Goal: Information Seeking & Learning: Learn about a topic

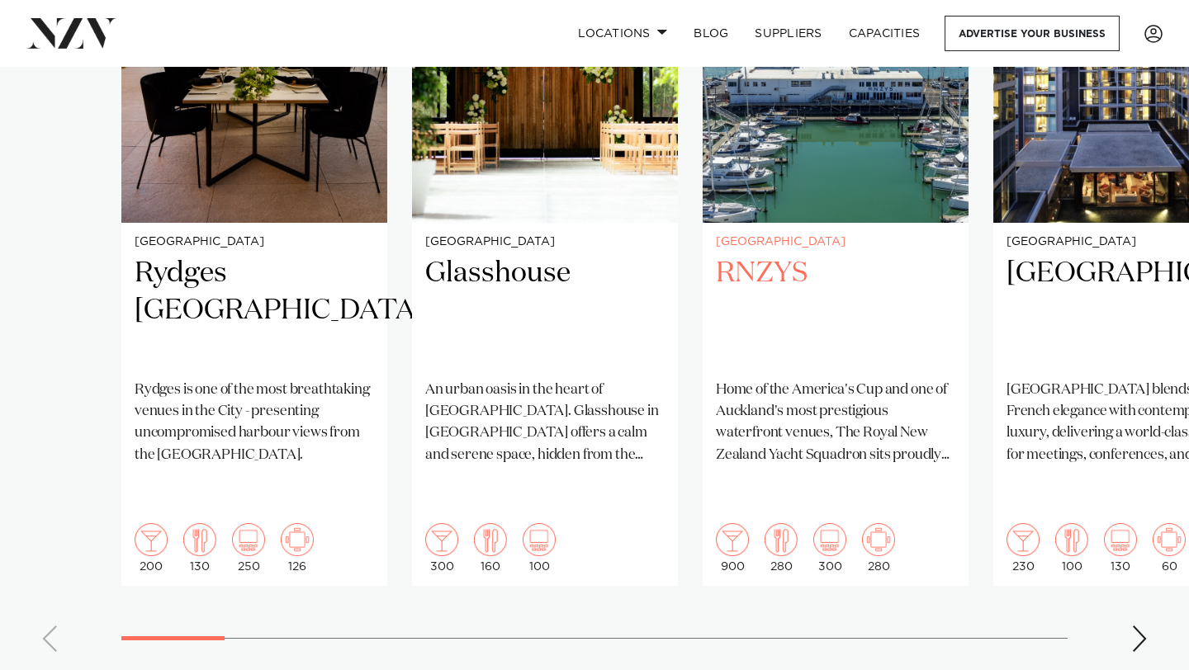
scroll to position [1368, 0]
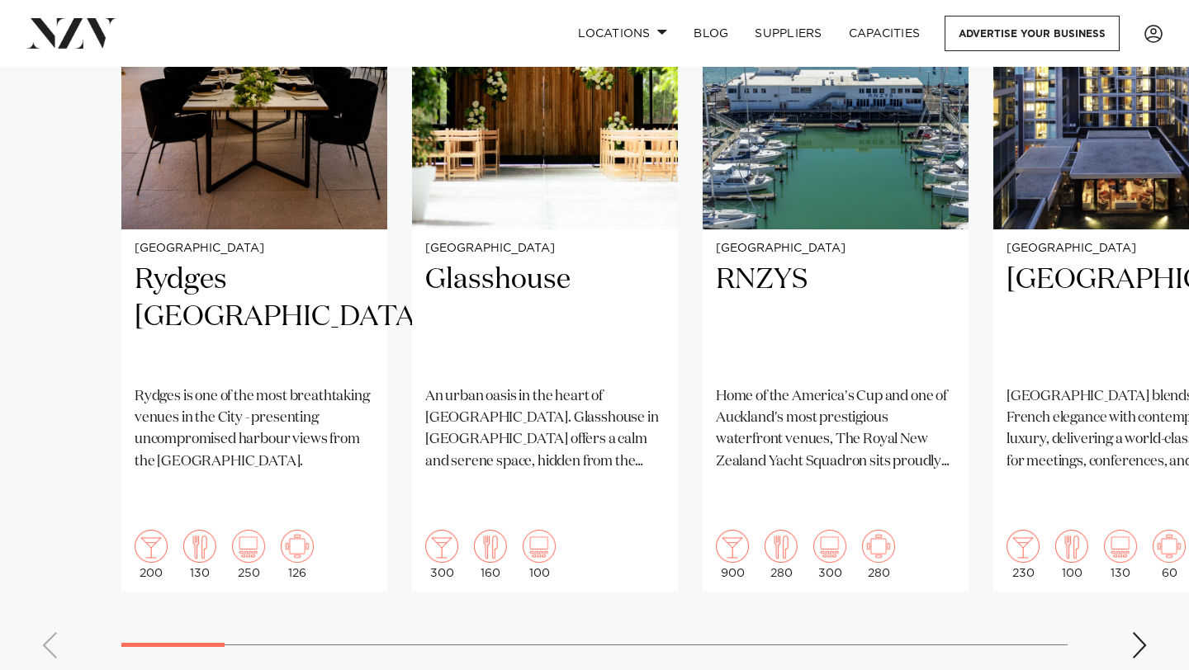
click at [1132, 632] on div "Next slide" at bounding box center [1139, 645] width 17 height 26
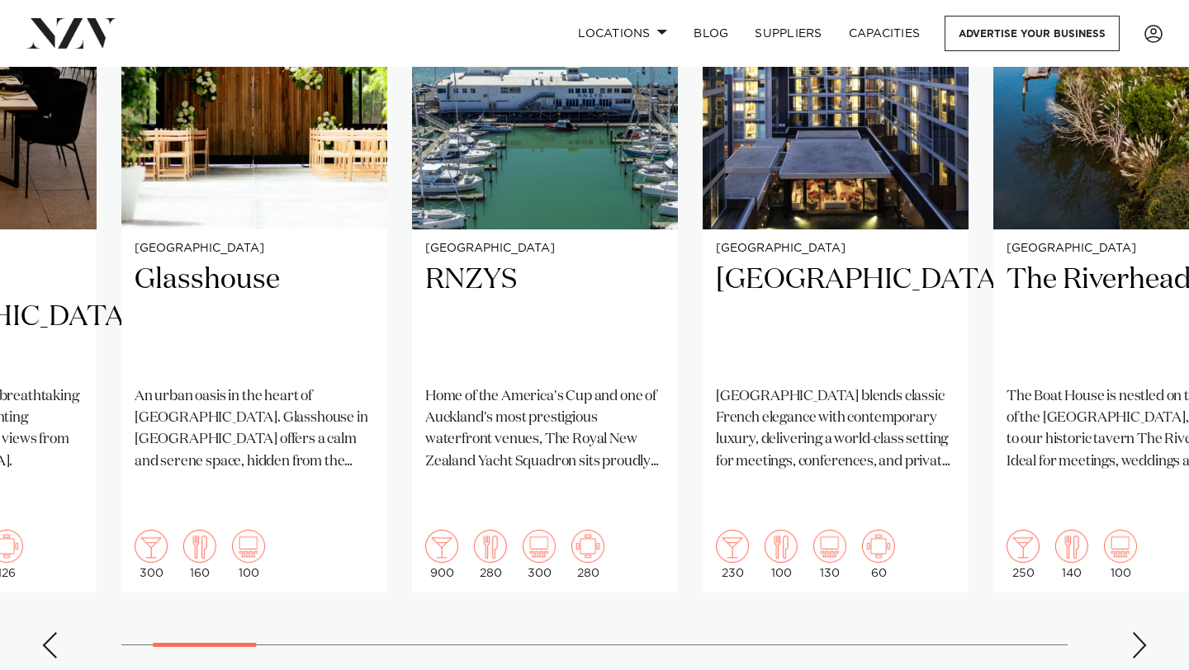
click at [1132, 632] on div "Next slide" at bounding box center [1139, 645] width 17 height 26
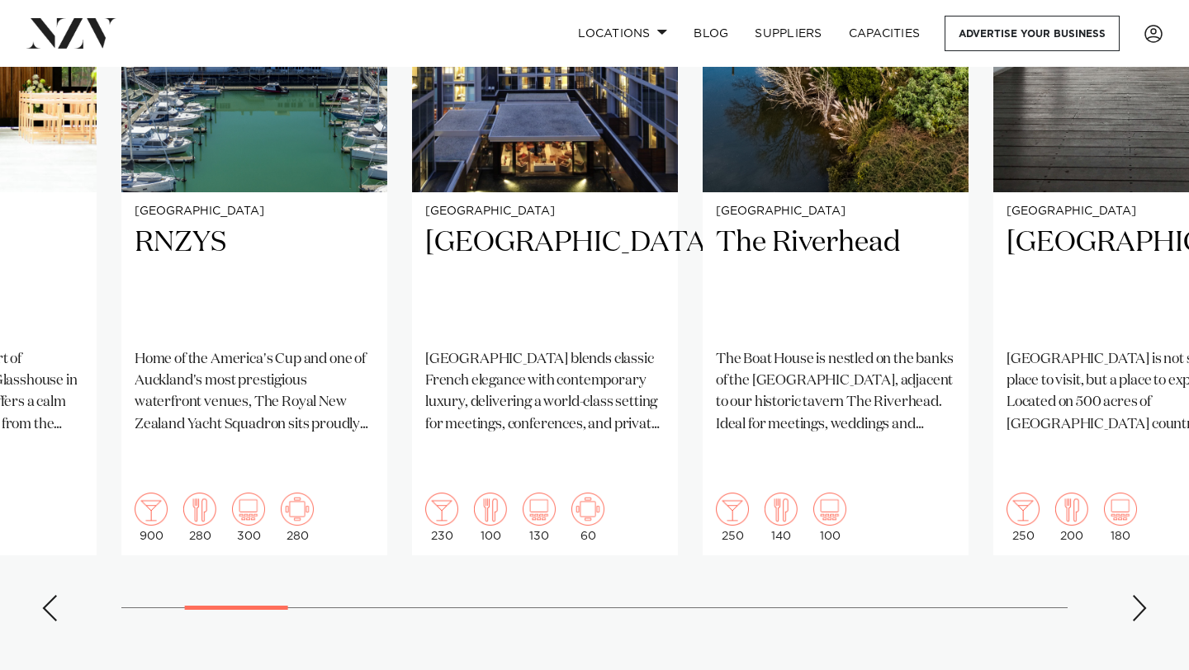
scroll to position [1404, 0]
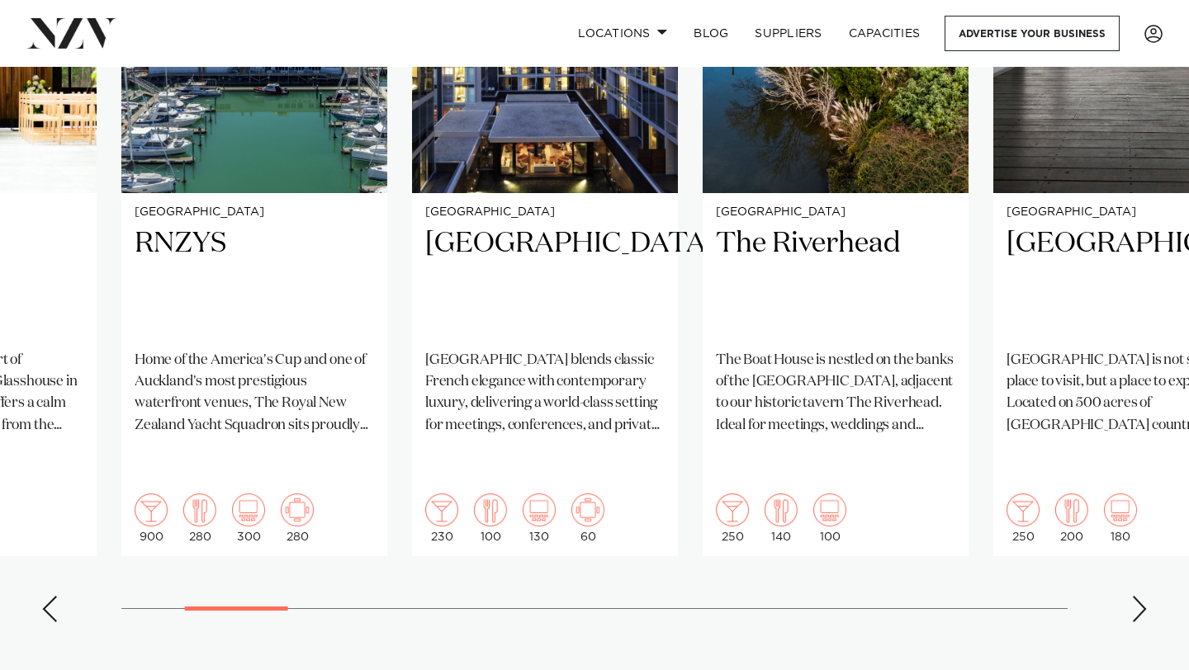
click at [1140, 596] on div "Next slide" at bounding box center [1139, 609] width 17 height 26
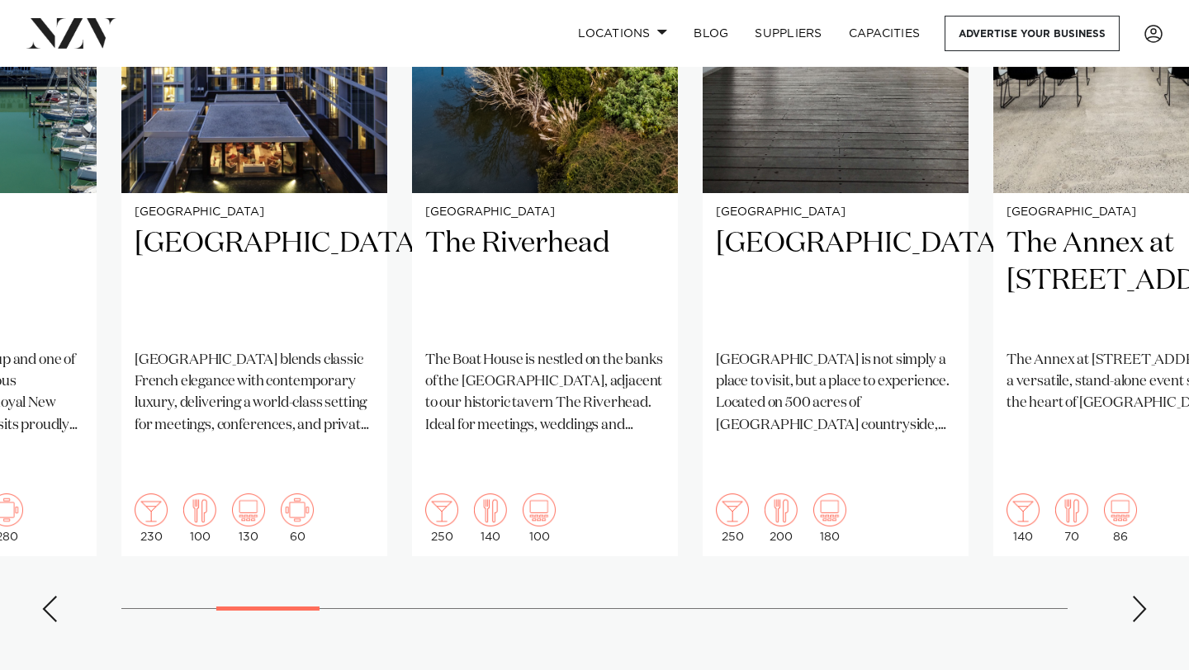
click at [1140, 596] on div "Next slide" at bounding box center [1139, 609] width 17 height 26
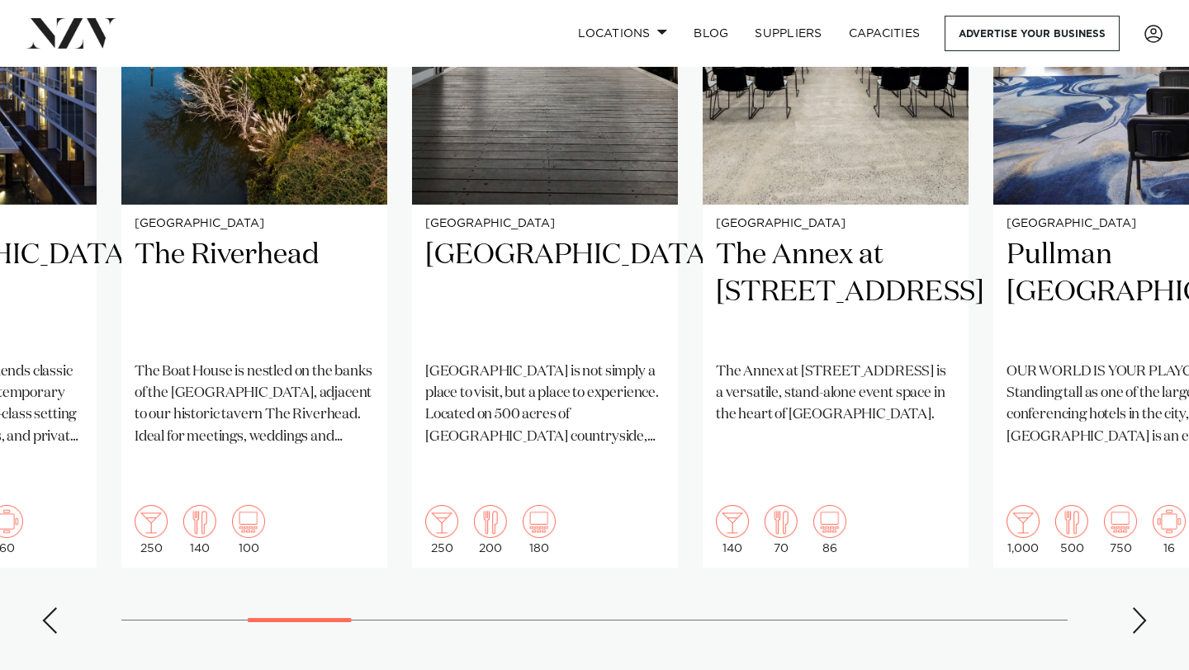
scroll to position [1393, 0]
click at [1140, 607] on div "Next slide" at bounding box center [1139, 620] width 17 height 26
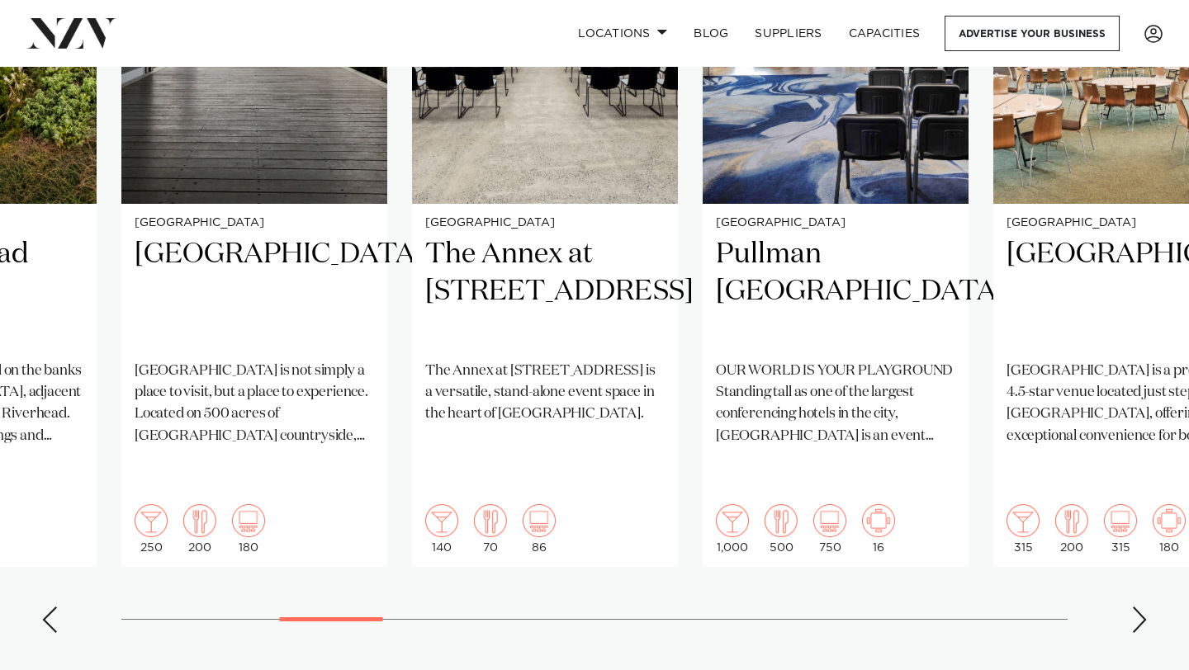
click at [1140, 607] on div "Next slide" at bounding box center [1139, 620] width 17 height 26
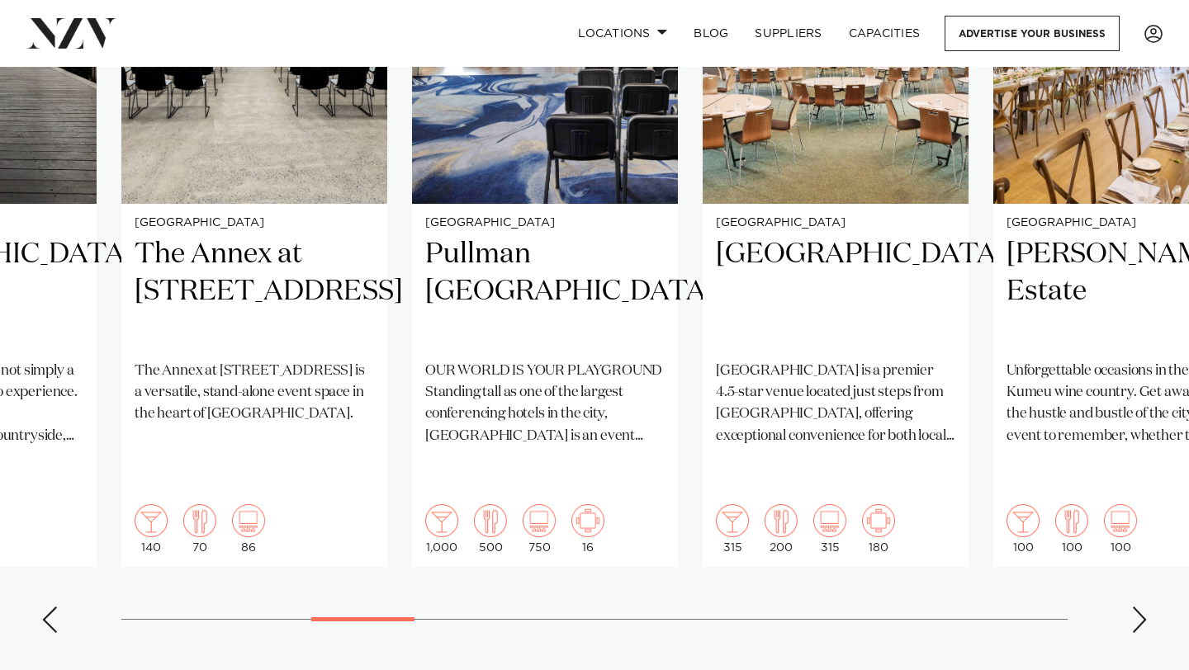
click at [1140, 607] on div "Next slide" at bounding box center [1139, 620] width 17 height 26
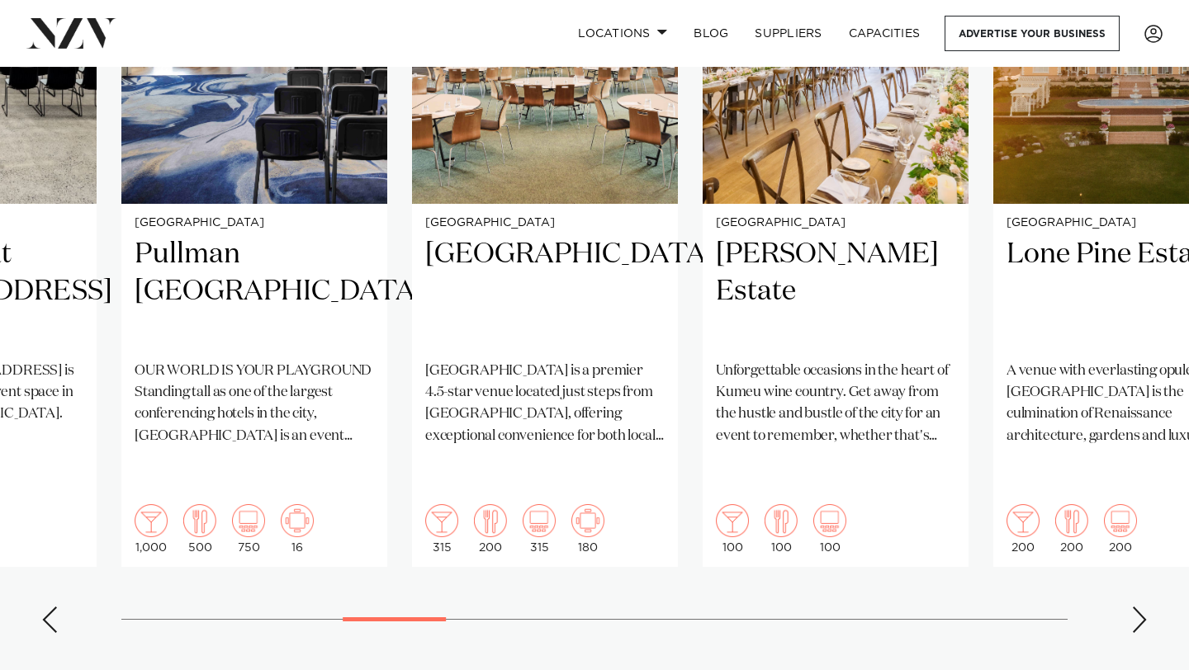
click at [1140, 607] on div "Next slide" at bounding box center [1139, 620] width 17 height 26
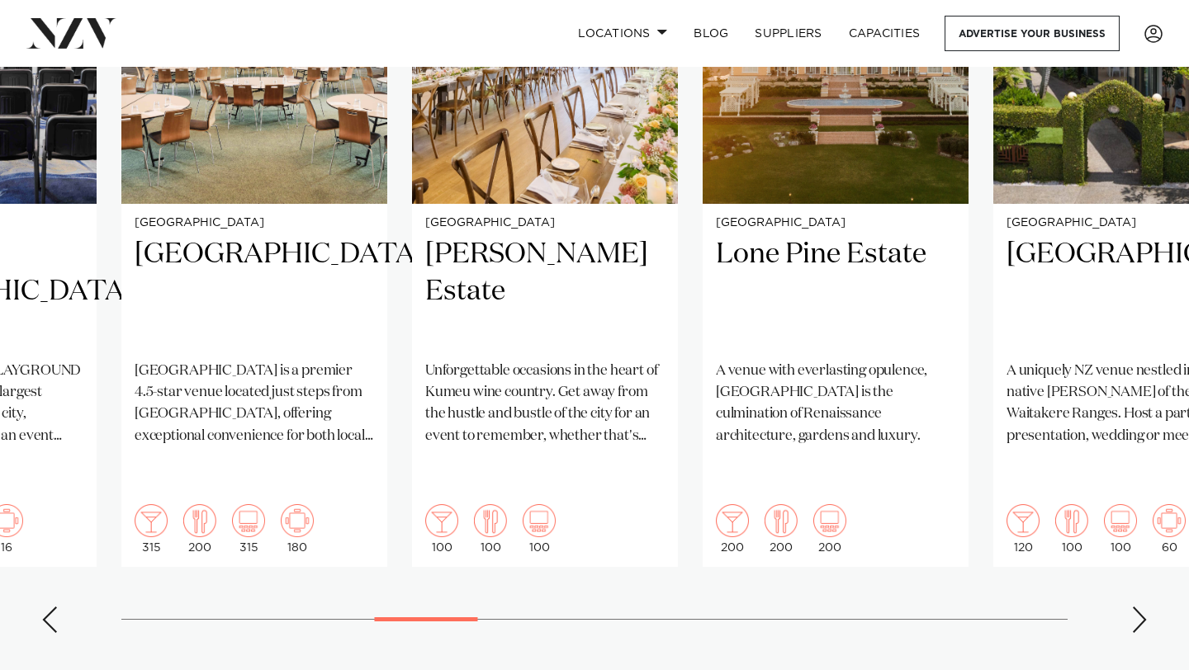
click at [1140, 607] on div "Next slide" at bounding box center [1139, 620] width 17 height 26
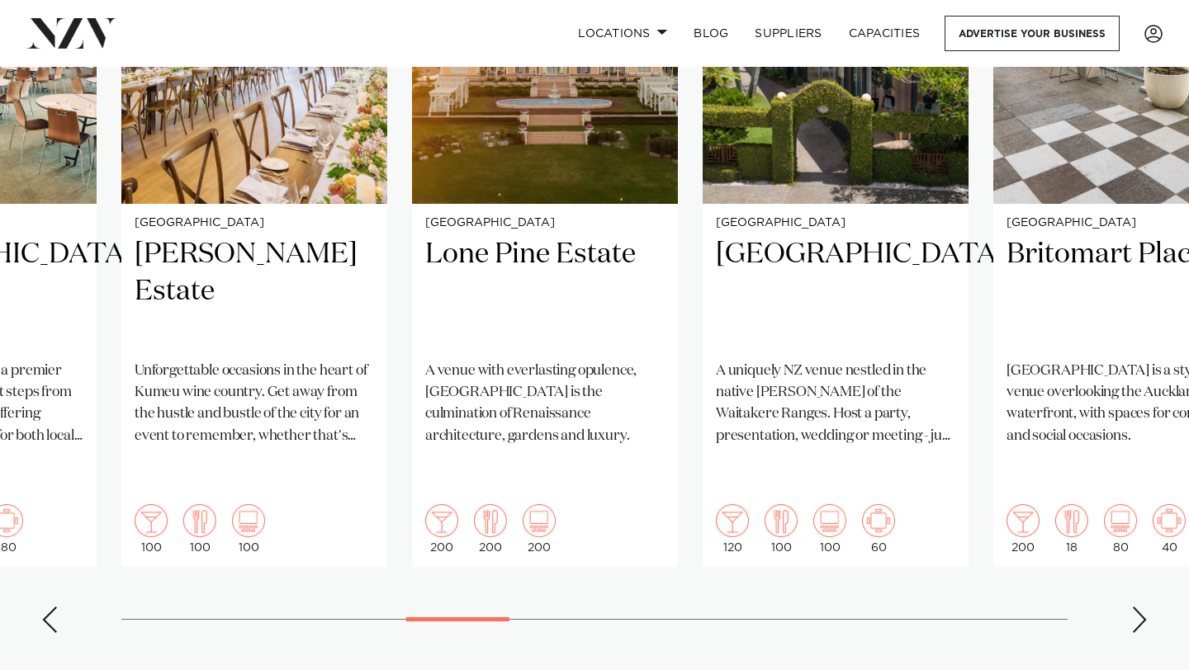
click at [1140, 607] on div "Next slide" at bounding box center [1139, 620] width 17 height 26
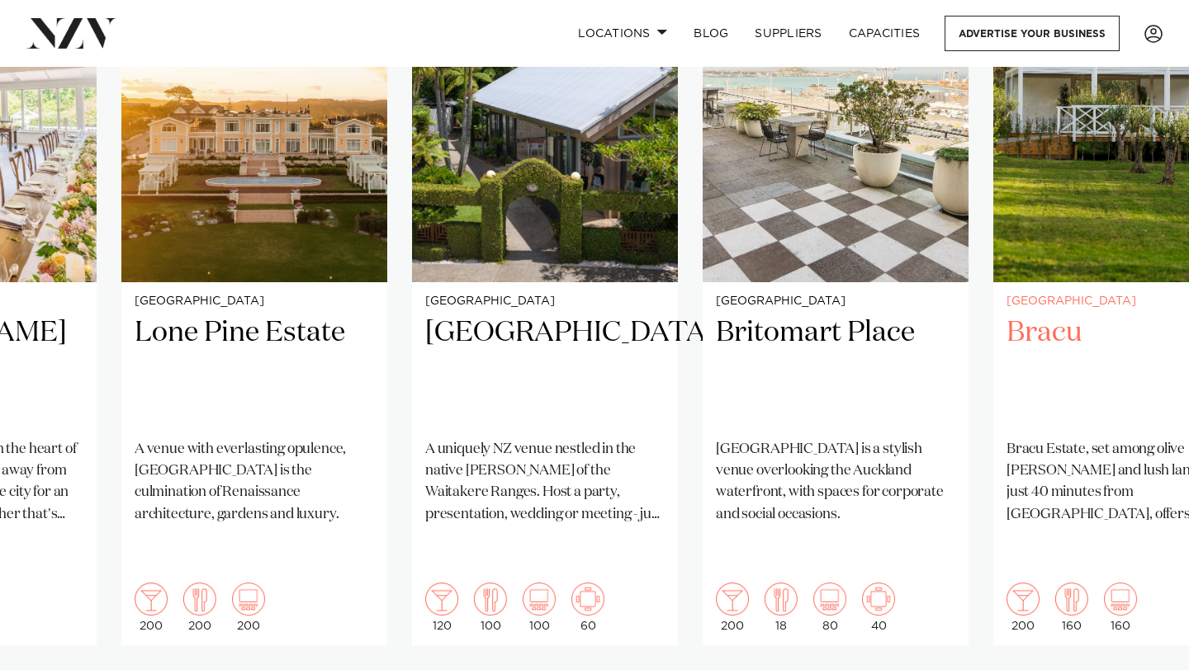
scroll to position [1319, 0]
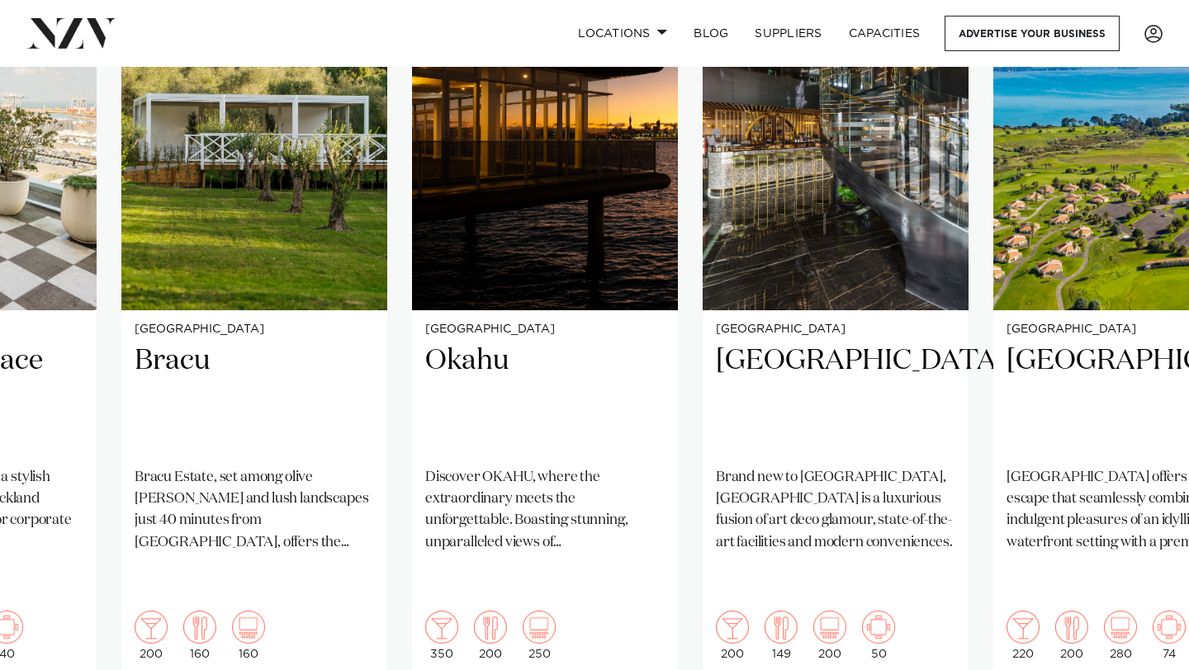
scroll to position [1297, 0]
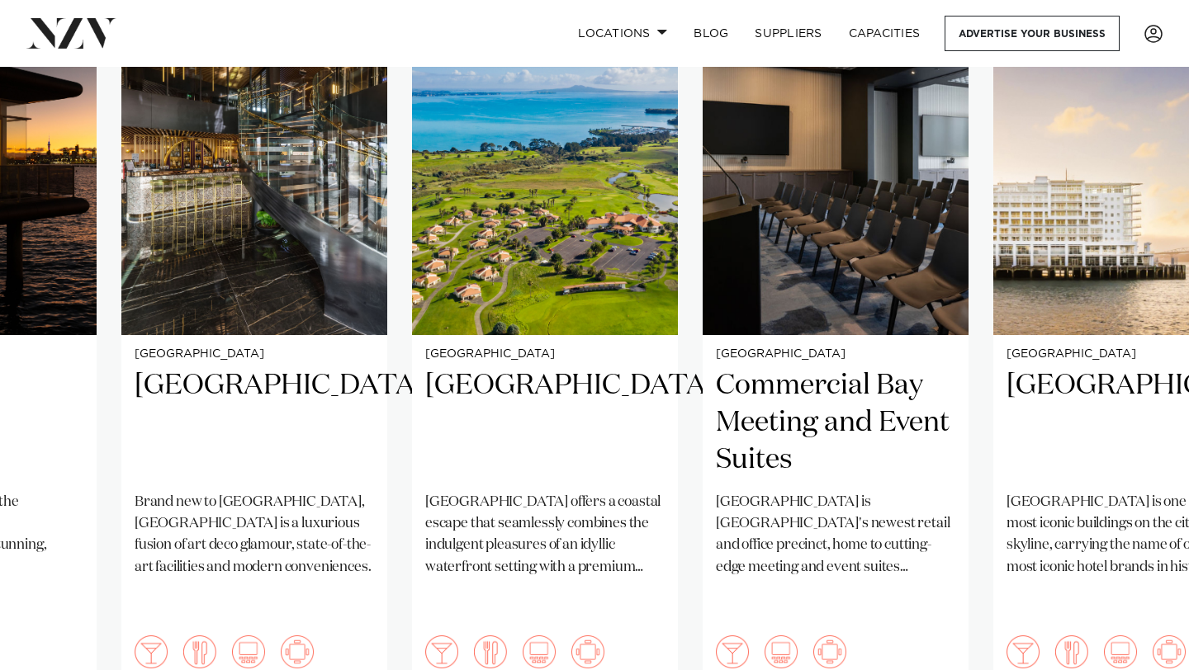
scroll to position [1264, 0]
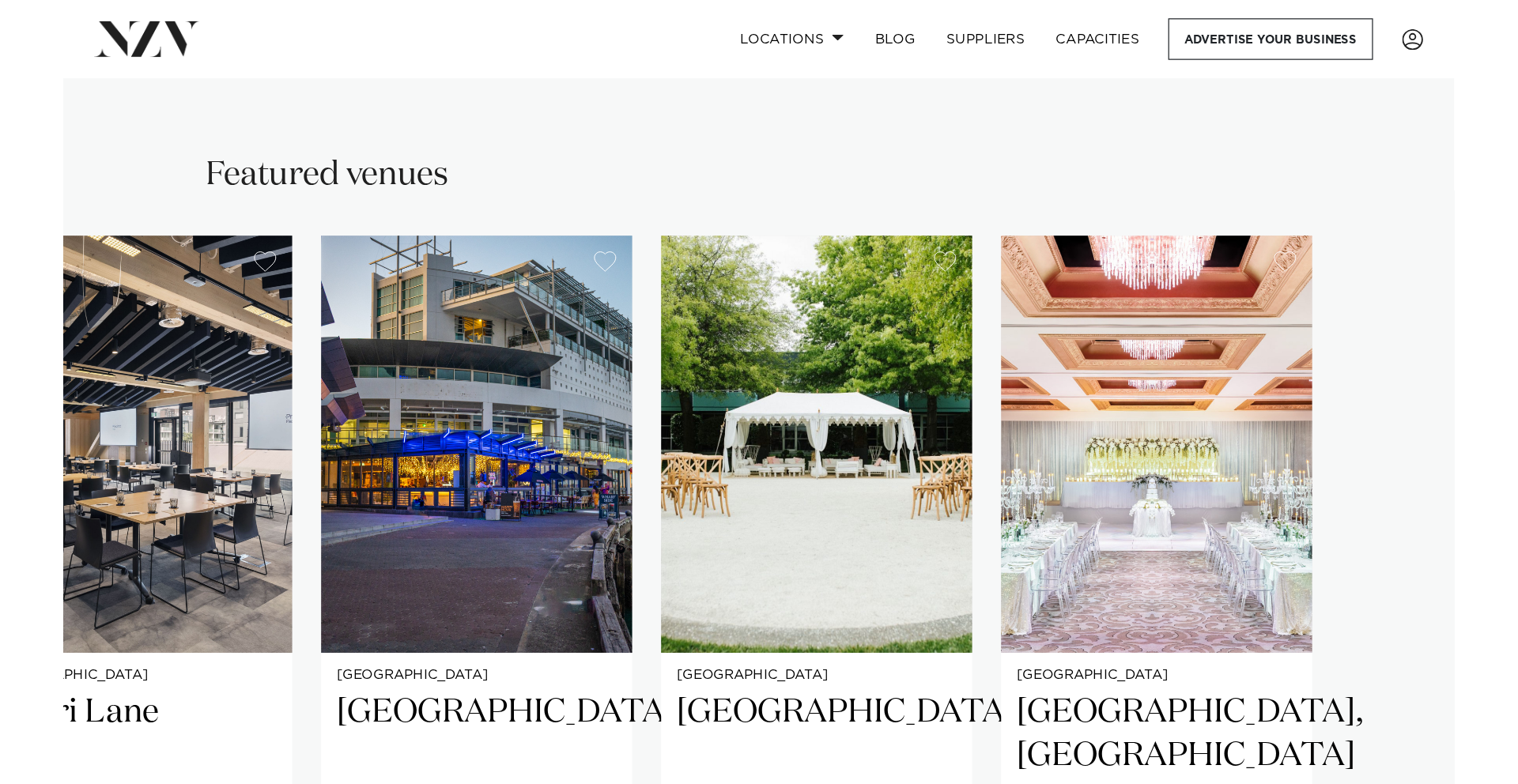
scroll to position [818, 0]
